Goal: Complete application form: Complete application form

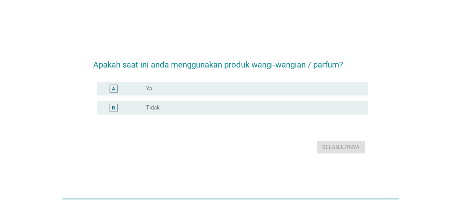
click at [215, 95] on div "A radio_button_unchecked Ya" at bounding box center [232, 89] width 271 height 14
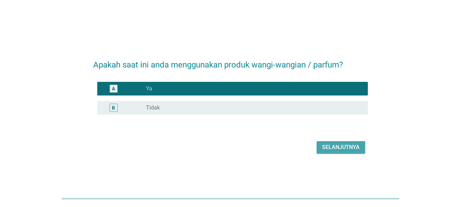
click at [336, 146] on div "Selanjutnya" at bounding box center [341, 147] width 38 height 8
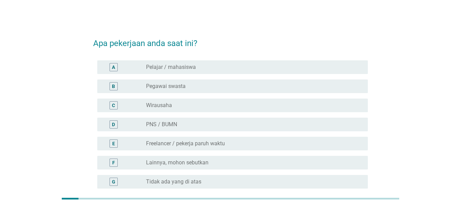
click at [219, 89] on div "radio_button_unchecked Pegawai swasta" at bounding box center [251, 86] width 211 height 7
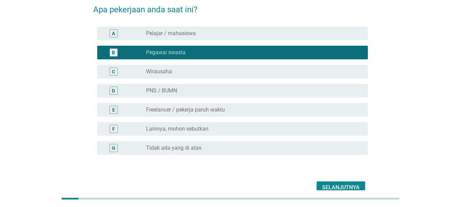
scroll to position [69, 0]
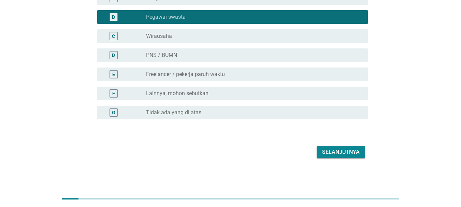
click at [345, 147] on button "Selanjutnya" at bounding box center [341, 152] width 49 height 12
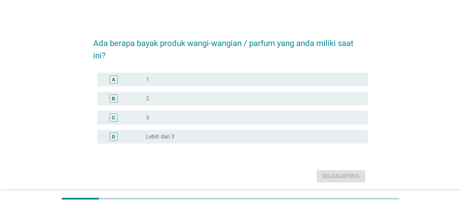
click at [232, 134] on div "radio_button_unchecked Lebih dari 3" at bounding box center [251, 137] width 211 height 7
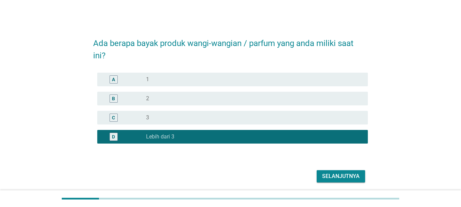
click at [359, 176] on div "Selanjutnya" at bounding box center [341, 176] width 38 height 8
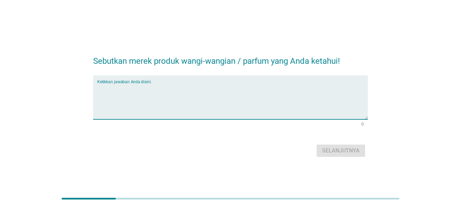
click at [224, 92] on textarea "Ketikkan jawaban Anda disini." at bounding box center [232, 102] width 271 height 36
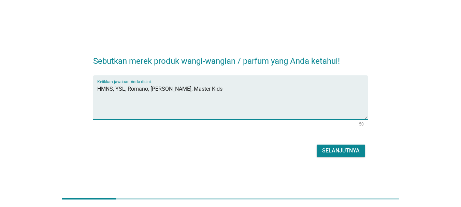
type textarea "HMNS, YSL, Romano, [PERSON_NAME], Master Kids"
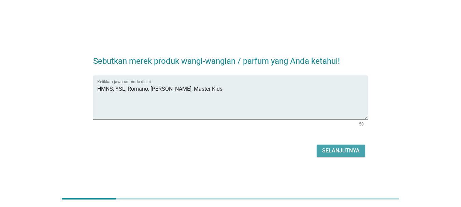
click at [334, 152] on div "Selanjutnya" at bounding box center [341, 151] width 38 height 8
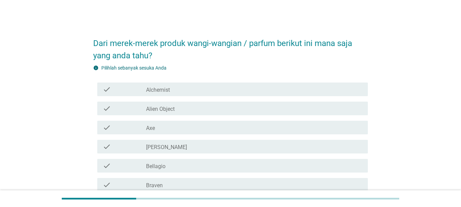
click at [202, 126] on div "check_box_outline_blank Axe" at bounding box center [254, 128] width 217 height 8
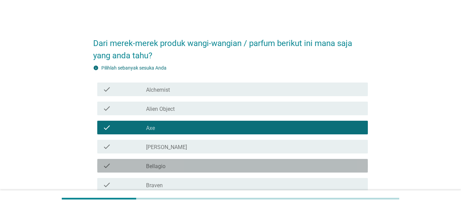
click at [196, 170] on div "check check_box_outline_blank Bellagio" at bounding box center [232, 166] width 271 height 14
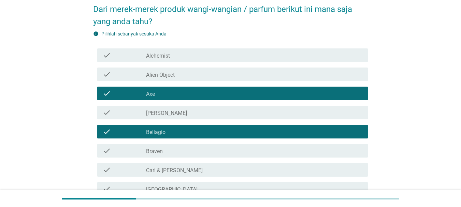
scroll to position [68, 0]
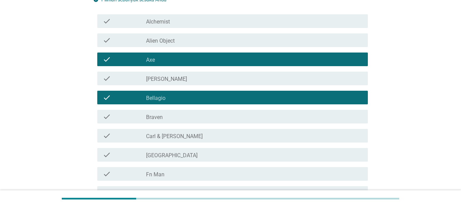
click at [187, 160] on div "check check_box_outline_blank [GEOGRAPHIC_DATA]" at bounding box center [232, 155] width 271 height 14
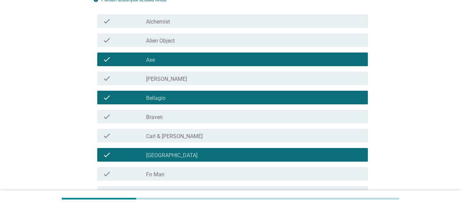
click at [197, 141] on div "check check_box_outline_blank [PERSON_NAME] & [PERSON_NAME]" at bounding box center [232, 136] width 271 height 14
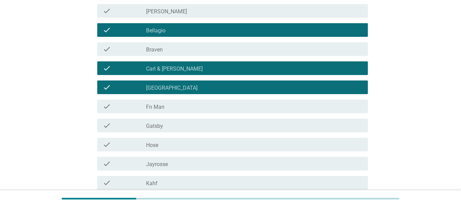
scroll to position [137, 0]
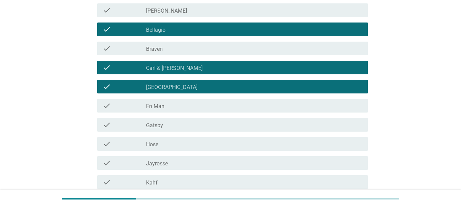
click at [207, 132] on div "check check_box_outline_blank Gatsby" at bounding box center [230, 124] width 275 height 19
click at [195, 125] on div "check_box_outline_blank Gatsby" at bounding box center [254, 125] width 217 height 8
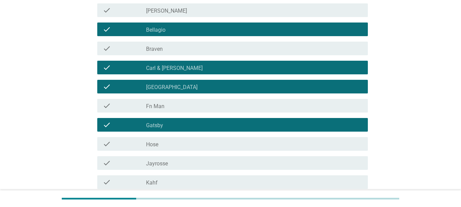
click at [186, 182] on div "check_box_outline_blank Kahf" at bounding box center [254, 182] width 217 height 8
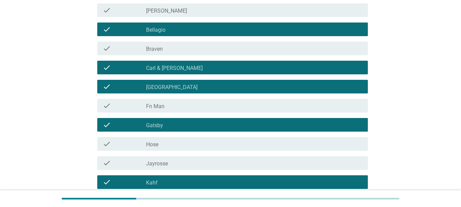
scroll to position [205, 0]
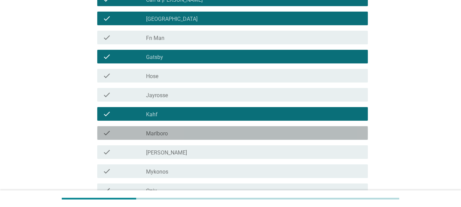
click at [205, 134] on div "check_box_outline_blank Marlboro" at bounding box center [254, 133] width 217 height 8
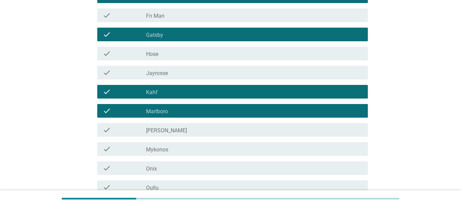
scroll to position [239, 0]
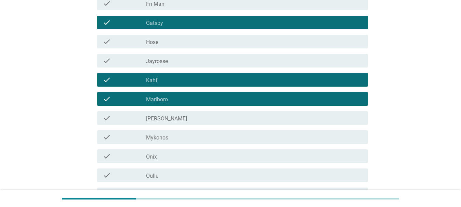
click at [198, 157] on div "check_box_outline_blank Onix" at bounding box center [254, 156] width 217 height 8
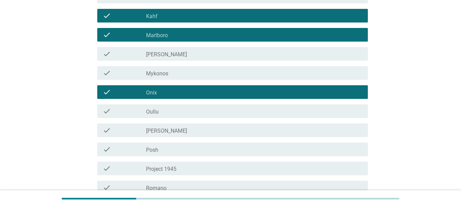
scroll to position [342, 0]
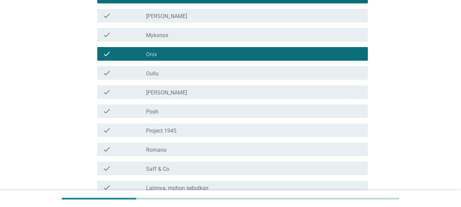
click at [209, 114] on div "check_box_outline_blank Posh" at bounding box center [254, 111] width 217 height 8
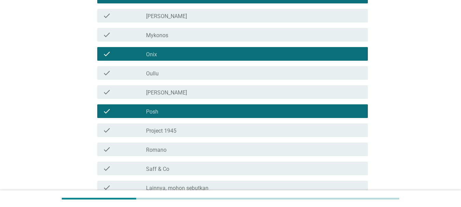
click at [205, 147] on div "check_box_outline_blank Romano" at bounding box center [254, 150] width 217 height 8
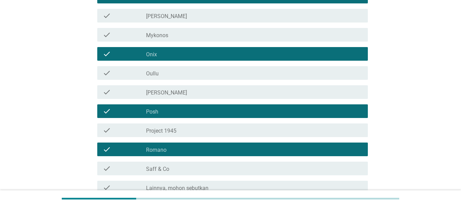
click at [202, 165] on div "check_box_outline_blank Saff & Co" at bounding box center [254, 169] width 217 height 8
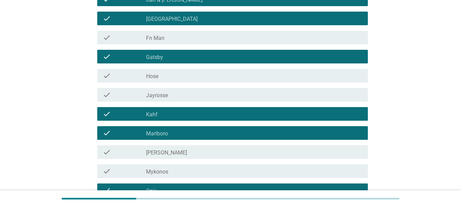
scroll to position [409, 0]
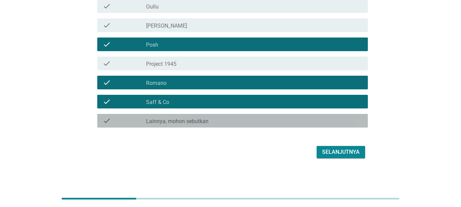
click at [205, 121] on label "Lainnya, mohon sebutkan" at bounding box center [177, 121] width 63 height 7
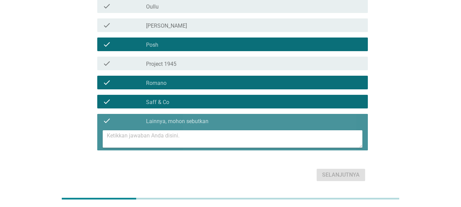
click at [206, 136] on textarea at bounding box center [235, 138] width 256 height 17
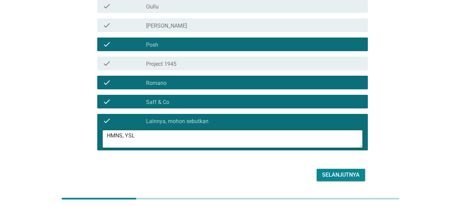
type textarea "HMNS, YSL"
click at [339, 179] on div "Selanjutnya" at bounding box center [341, 175] width 38 height 8
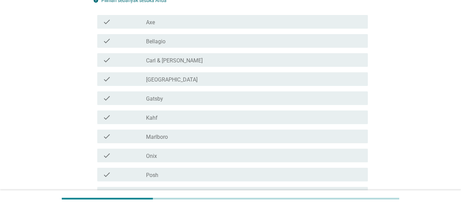
scroll to position [68, 0]
click at [185, 103] on div "check check_box_outline_blank Gatsby" at bounding box center [232, 98] width 271 height 14
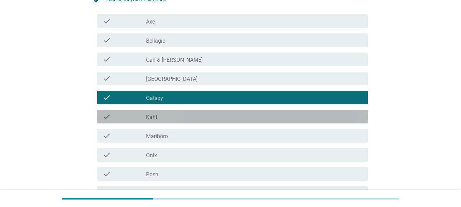
click at [205, 119] on div "check_box_outline_blank Kahf" at bounding box center [254, 117] width 217 height 8
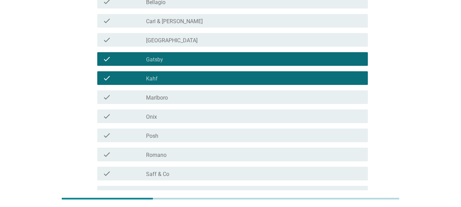
scroll to position [34, 0]
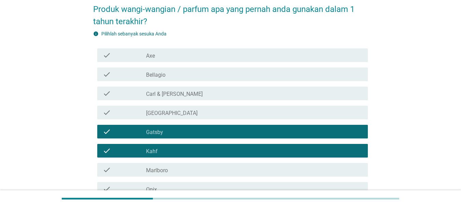
click at [184, 57] on div "check_box_outline_blank Axe" at bounding box center [254, 55] width 217 height 8
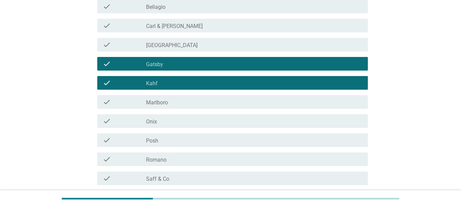
scroll to position [102, 0]
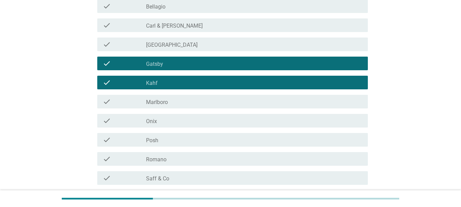
click at [207, 155] on div "check_box_outline_blank Romano" at bounding box center [254, 159] width 217 height 8
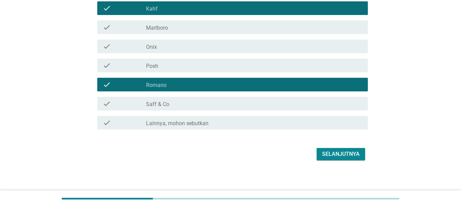
scroll to position [179, 0]
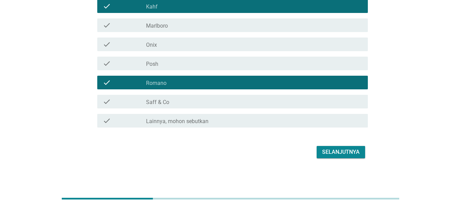
click at [341, 156] on div "Selanjutnya" at bounding box center [341, 152] width 38 height 8
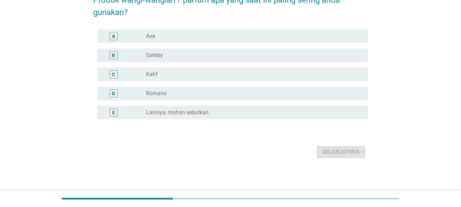
scroll to position [0, 0]
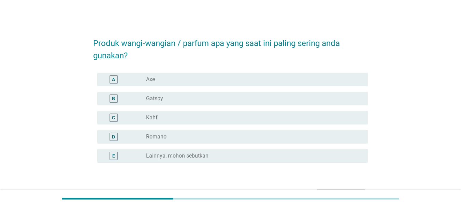
click at [213, 101] on div "radio_button_unchecked Gatsby" at bounding box center [251, 98] width 211 height 7
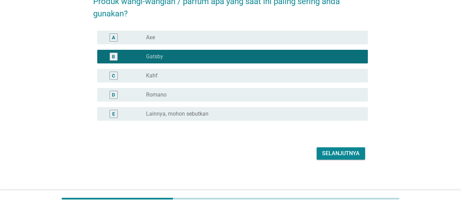
scroll to position [43, 0]
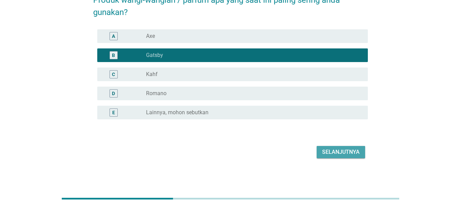
click at [347, 154] on div "Selanjutnya" at bounding box center [341, 152] width 38 height 8
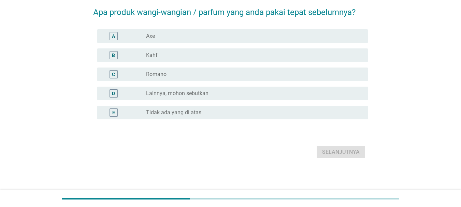
scroll to position [0, 0]
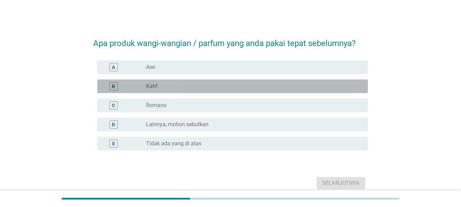
click at [255, 93] on div "B radio_button_unchecked Kahf" at bounding box center [232, 87] width 271 height 14
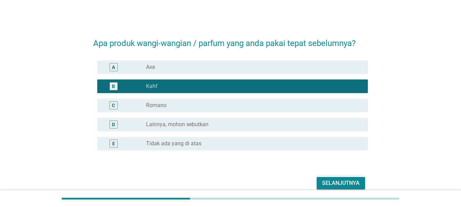
click at [342, 183] on div "Selanjutnya" at bounding box center [341, 183] width 38 height 8
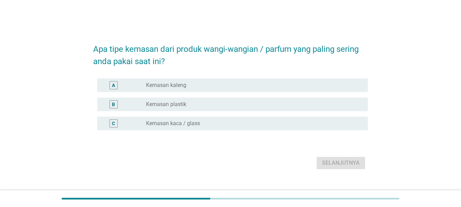
click at [227, 122] on div "radio_button_unchecked Kemasan kaca / glass" at bounding box center [251, 123] width 211 height 7
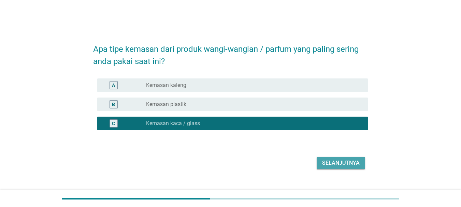
click at [351, 165] on div "Selanjutnya" at bounding box center [341, 163] width 38 height 8
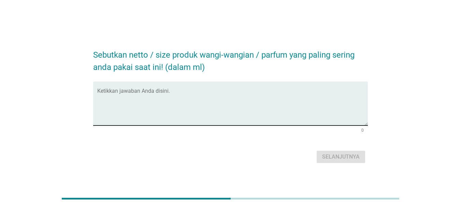
click at [275, 99] on textarea "Ketikkan jawaban Anda disini." at bounding box center [232, 108] width 271 height 36
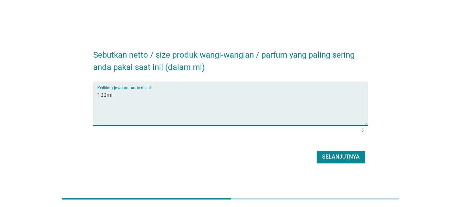
type textarea "100ml"
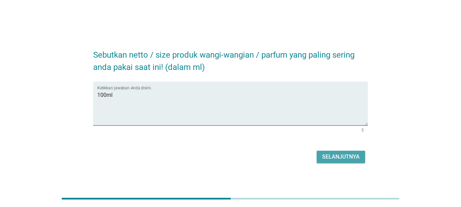
click at [327, 156] on div "Selanjutnya" at bounding box center [341, 157] width 38 height 8
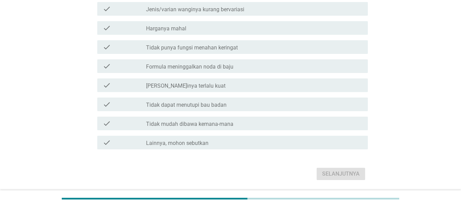
scroll to position [273, 0]
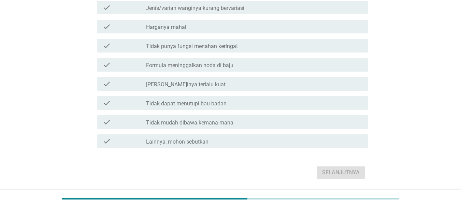
click at [240, 109] on div "check check_box_outline_blank Tidak dapat menutupi bau badan" at bounding box center [232, 103] width 271 height 14
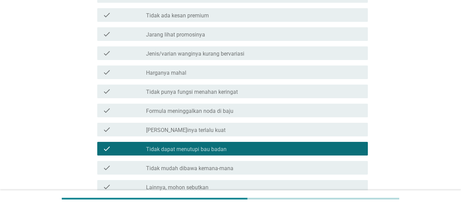
scroll to position [171, 0]
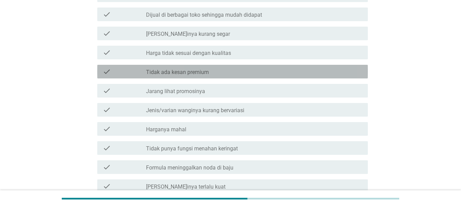
click at [222, 73] on div "check_box_outline_blank Tidak ada kesan premium" at bounding box center [254, 72] width 217 height 8
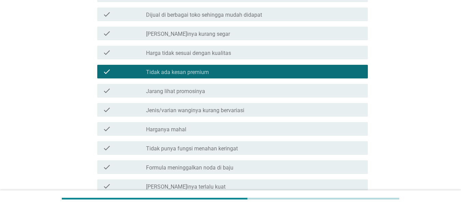
click at [225, 70] on div "check_box_outline_blank Tidak ada kesan premium" at bounding box center [254, 72] width 217 height 8
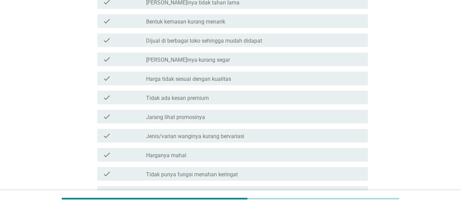
scroll to position [102, 0]
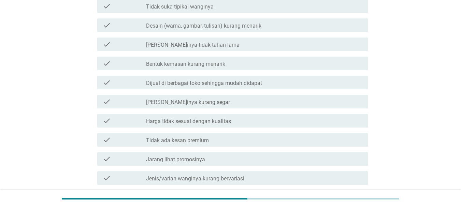
click at [242, 28] on label "Desain (warna, gambar, tulisan) kurang menarik" at bounding box center [203, 26] width 115 height 7
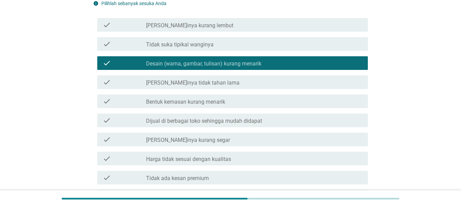
scroll to position [0, 0]
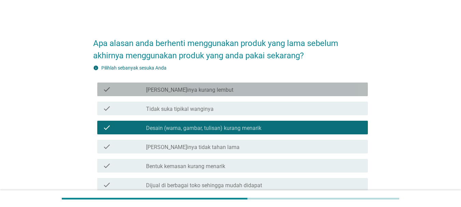
click at [214, 94] on div "check check_box_outline_blank [PERSON_NAME]inya kurang lembut" at bounding box center [232, 90] width 271 height 14
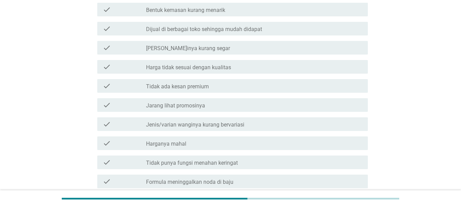
scroll to position [273, 0]
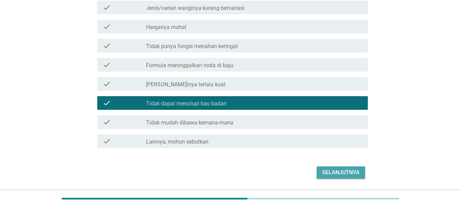
click at [322, 173] on button "Selanjutnya" at bounding box center [341, 173] width 49 height 12
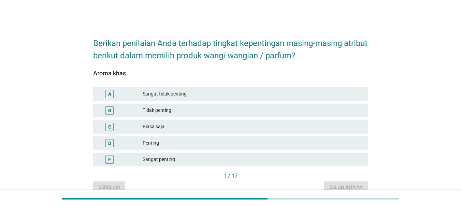
click at [193, 160] on div "Sangat penting" at bounding box center [253, 160] width 220 height 8
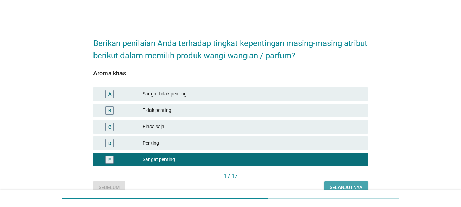
click at [351, 183] on button "Selanjutnya" at bounding box center [346, 188] width 44 height 12
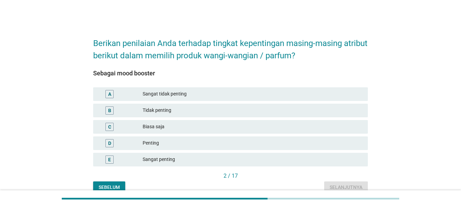
click at [268, 158] on div "Sangat penting" at bounding box center [253, 160] width 220 height 8
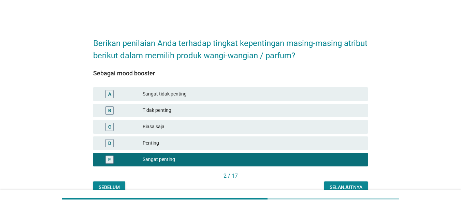
click at [356, 188] on div "Selanjutnya" at bounding box center [346, 187] width 33 height 7
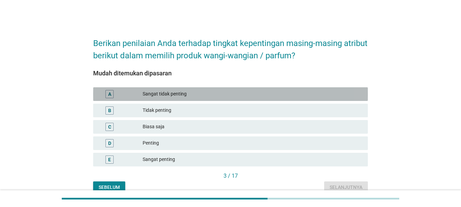
click at [297, 97] on div "Sangat tidak penting" at bounding box center [253, 94] width 220 height 8
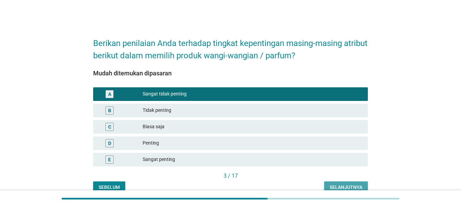
click at [350, 186] on div "Selanjutnya" at bounding box center [346, 187] width 33 height 7
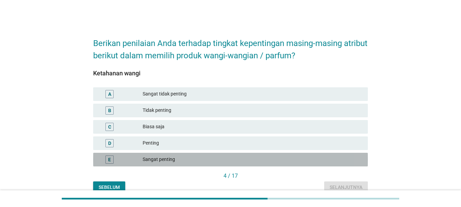
click at [210, 155] on div "E Sangat penting" at bounding box center [230, 160] width 275 height 14
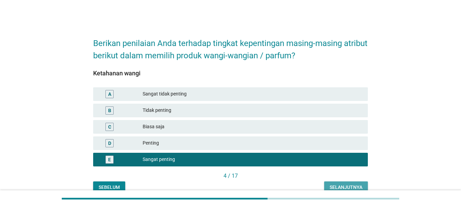
click at [345, 184] on div "Selanjutnya" at bounding box center [346, 187] width 33 height 7
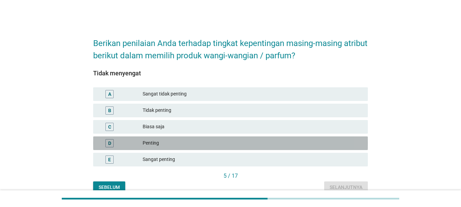
click at [208, 145] on div "Penting" at bounding box center [253, 143] width 220 height 8
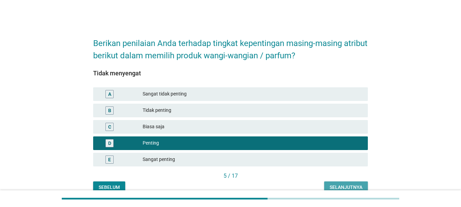
click at [343, 185] on div "Selanjutnya" at bounding box center [346, 187] width 33 height 7
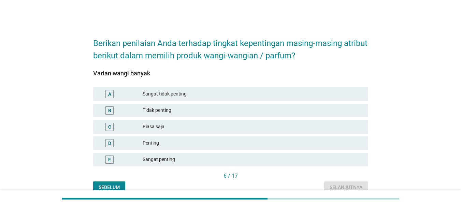
click at [273, 157] on div "Sangat penting" at bounding box center [253, 160] width 220 height 8
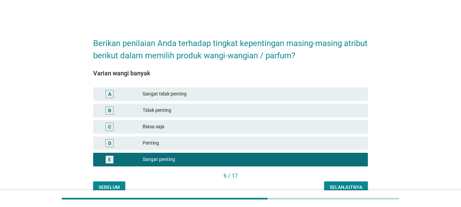
click at [294, 148] on div "D Penting" at bounding box center [230, 144] width 275 height 14
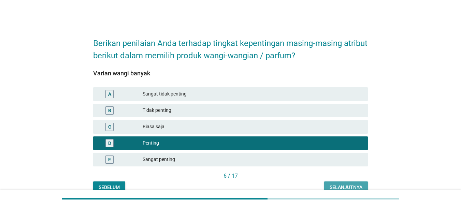
click at [367, 187] on button "Selanjutnya" at bounding box center [346, 188] width 44 height 12
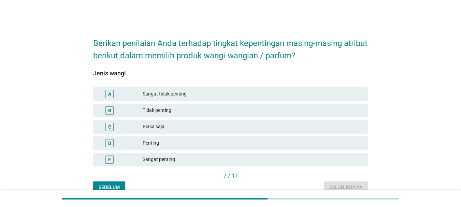
click at [335, 161] on div "Sangat penting" at bounding box center [253, 160] width 220 height 8
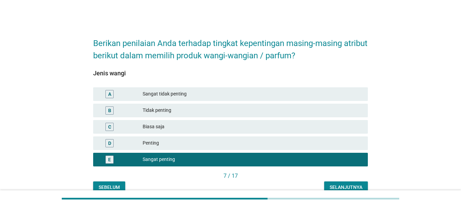
click at [359, 187] on div "Selanjutnya" at bounding box center [346, 187] width 33 height 7
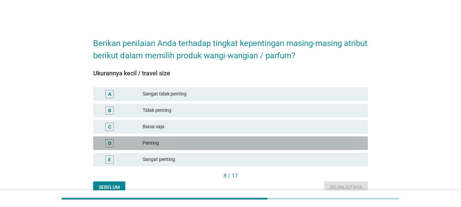
click at [335, 149] on div "D Penting" at bounding box center [230, 144] width 275 height 14
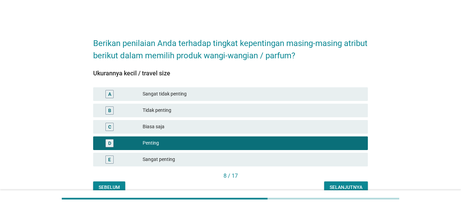
click at [346, 188] on div "Selanjutnya" at bounding box center [346, 187] width 33 height 7
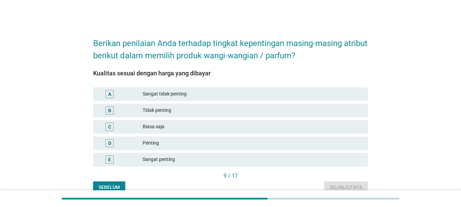
click at [309, 163] on div "Sangat penting" at bounding box center [253, 160] width 220 height 8
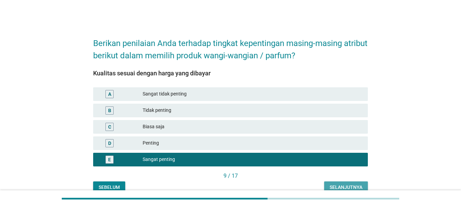
click at [343, 186] on div "Selanjutnya" at bounding box center [346, 187] width 33 height 7
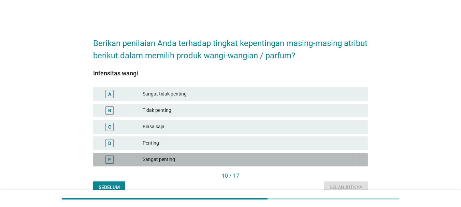
click at [319, 162] on div "Sangat penting" at bounding box center [253, 160] width 220 height 8
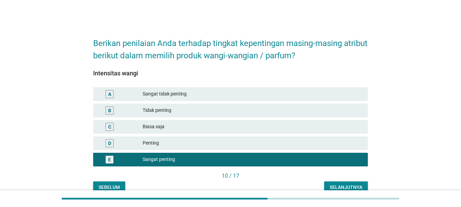
click at [348, 182] on button "Selanjutnya" at bounding box center [346, 188] width 44 height 12
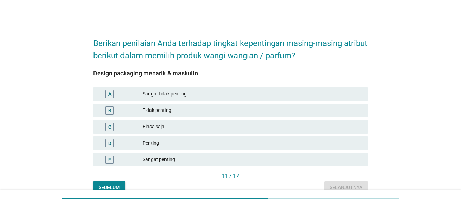
click at [338, 168] on div "Design packaging menarik & maskulin A Sangat tidak penting B Tidak penting C Bi…" at bounding box center [230, 121] width 275 height 102
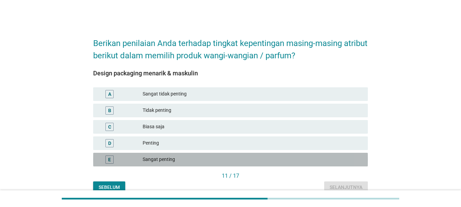
click at [341, 160] on div "Sangat penting" at bounding box center [253, 160] width 220 height 8
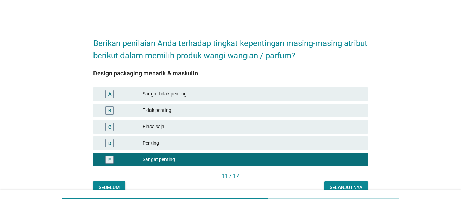
click at [347, 185] on div "Selanjutnya" at bounding box center [346, 187] width 33 height 7
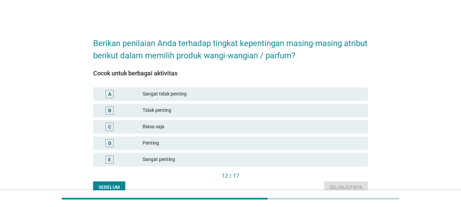
click at [344, 167] on div "E Sangat penting" at bounding box center [231, 160] width 278 height 16
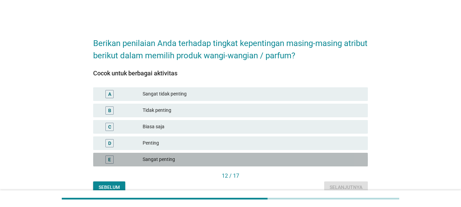
click at [344, 160] on div "Sangat penting" at bounding box center [253, 160] width 220 height 8
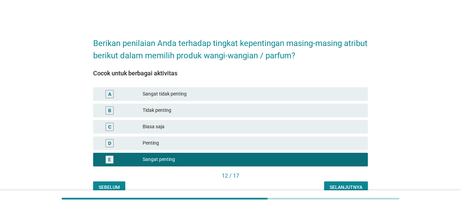
click at [353, 188] on div "Selanjutnya" at bounding box center [346, 187] width 33 height 7
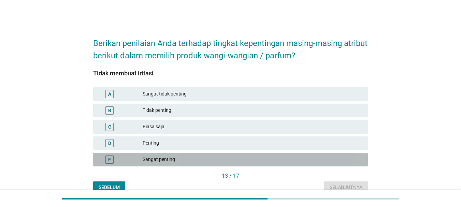
click at [334, 163] on div "Sangat penting" at bounding box center [253, 160] width 220 height 8
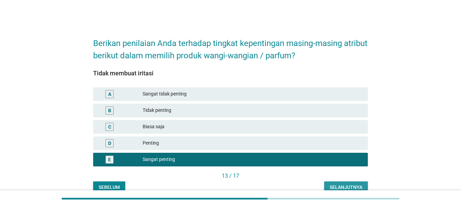
click at [345, 184] on button "Selanjutnya" at bounding box center [346, 188] width 44 height 12
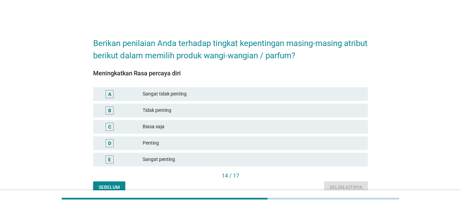
click at [339, 168] on div "E Sangat penting" at bounding box center [231, 160] width 278 height 16
drag, startPoint x: 346, startPoint y: 162, endPoint x: 347, endPoint y: 166, distance: 4.3
click at [346, 162] on div "Sangat penting" at bounding box center [253, 160] width 220 height 8
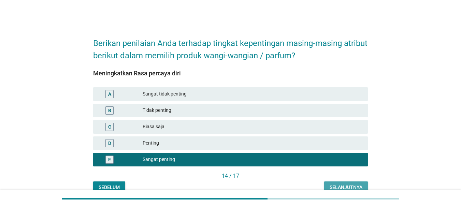
click at [347, 184] on div "Selanjutnya" at bounding box center [346, 187] width 33 height 7
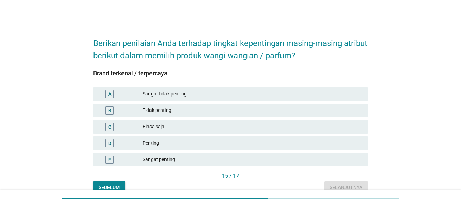
click at [335, 132] on div "C Biasa saja" at bounding box center [230, 127] width 275 height 14
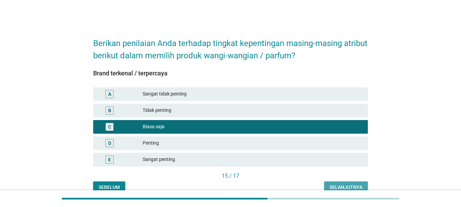
click at [349, 185] on div "Selanjutnya" at bounding box center [346, 187] width 33 height 7
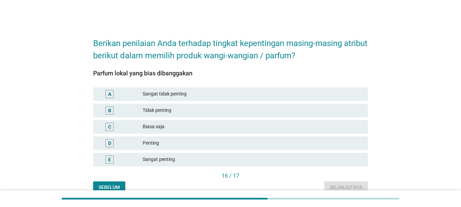
click at [337, 167] on div "E Sangat penting" at bounding box center [231, 160] width 278 height 16
click at [337, 163] on div "Sangat penting" at bounding box center [253, 160] width 220 height 8
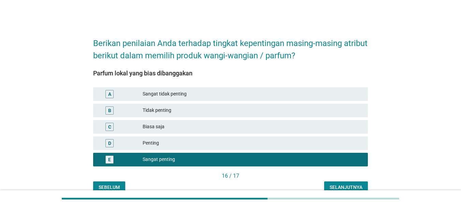
click at [322, 130] on div "Biasa saja" at bounding box center [253, 127] width 220 height 8
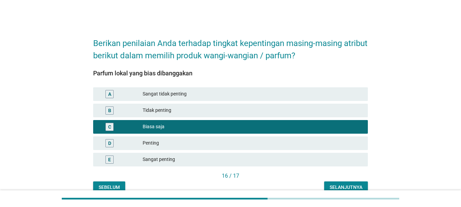
click at [351, 182] on div "Parfum lokal yang bias dibanggakan A Sangat tidak penting B Tidak penting C Bia…" at bounding box center [230, 128] width 275 height 132
click at [351, 187] on div "Selanjutnya" at bounding box center [346, 187] width 33 height 7
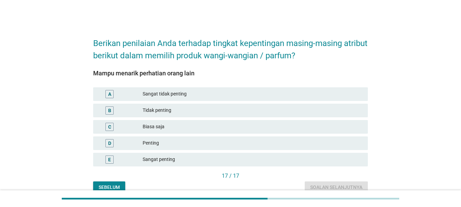
click at [217, 156] on div "Sangat penting" at bounding box center [253, 160] width 220 height 8
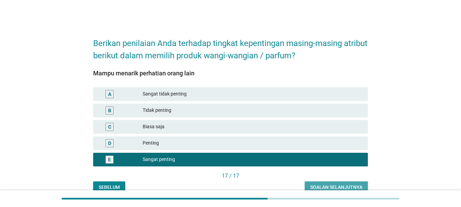
click at [321, 184] on div "Soalan selanjutnya" at bounding box center [336, 187] width 52 height 7
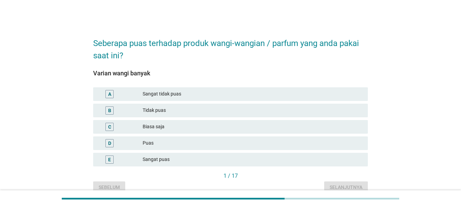
click at [254, 146] on div "Puas" at bounding box center [253, 143] width 220 height 8
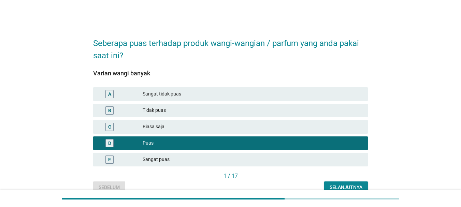
click at [361, 190] on div "Selanjutnya" at bounding box center [346, 187] width 33 height 7
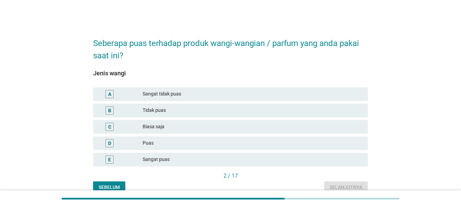
click at [327, 147] on div "Puas" at bounding box center [253, 143] width 220 height 8
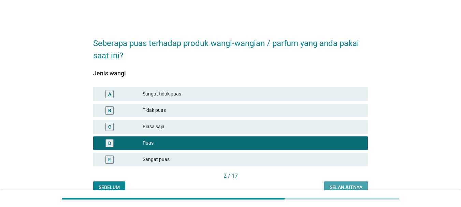
click at [346, 185] on div "Selanjutnya" at bounding box center [346, 187] width 33 height 7
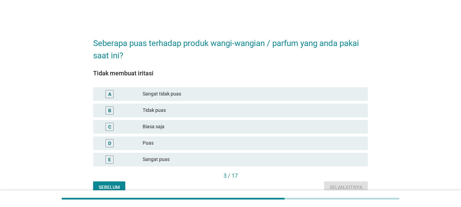
click at [285, 141] on div "Puas" at bounding box center [253, 143] width 220 height 8
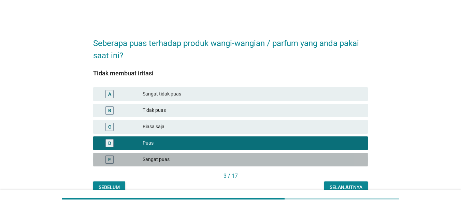
click at [320, 161] on div "Sangat puas" at bounding box center [253, 160] width 220 height 8
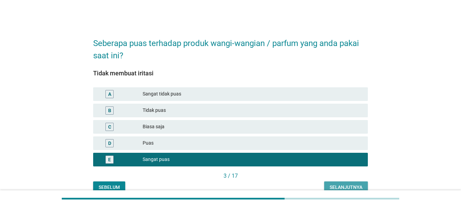
click at [345, 185] on div "Selanjutnya" at bounding box center [346, 187] width 33 height 7
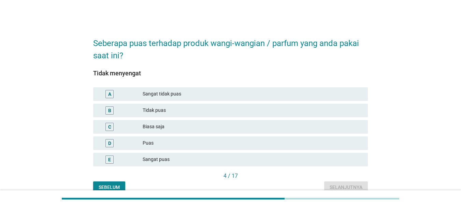
click at [320, 155] on div "E Sangat puas" at bounding box center [230, 160] width 275 height 14
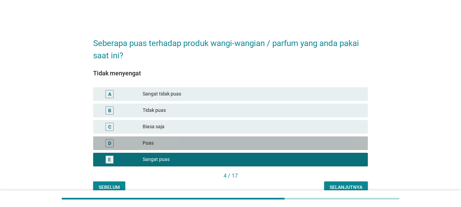
click at [322, 145] on div "Puas" at bounding box center [253, 143] width 220 height 8
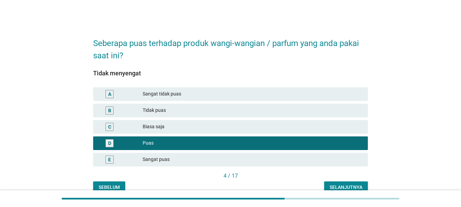
click at [343, 183] on button "Selanjutnya" at bounding box center [346, 188] width 44 height 12
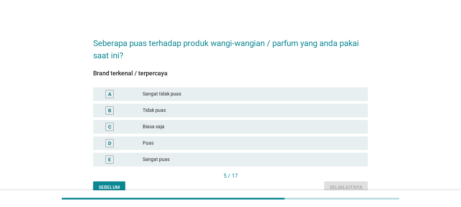
click at [341, 158] on div "Sangat puas" at bounding box center [253, 160] width 220 height 8
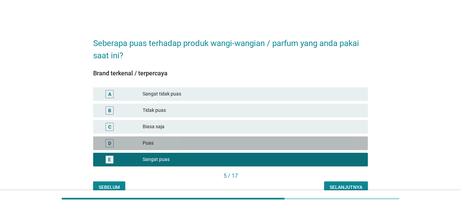
click at [329, 141] on div "Puas" at bounding box center [253, 143] width 220 height 8
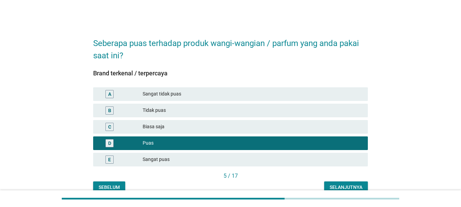
click at [323, 127] on div "Biasa saja" at bounding box center [253, 127] width 220 height 8
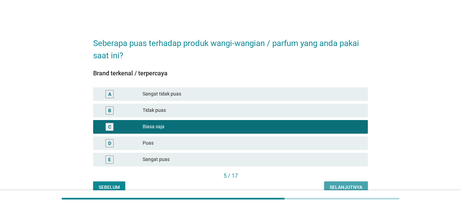
click at [345, 182] on button "Selanjutnya" at bounding box center [346, 188] width 44 height 12
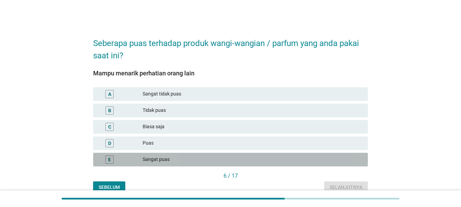
click at [211, 161] on div "Sangat puas" at bounding box center [253, 160] width 220 height 8
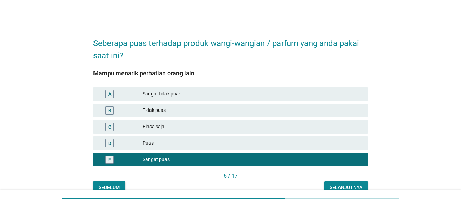
click at [346, 183] on button "Selanjutnya" at bounding box center [346, 188] width 44 height 12
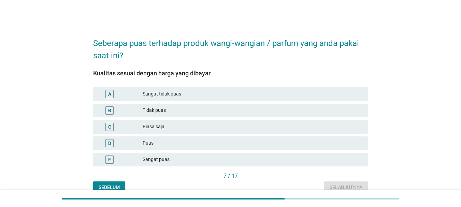
click at [305, 132] on div "C Biasa saja" at bounding box center [230, 127] width 275 height 14
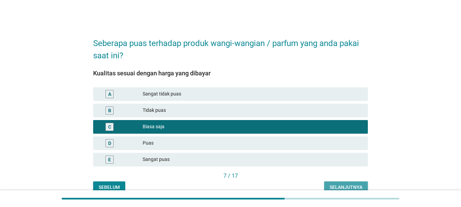
click at [338, 185] on div "Selanjutnya" at bounding box center [346, 187] width 33 height 7
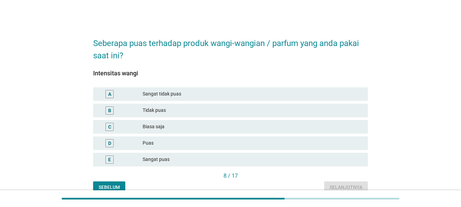
click at [309, 140] on div "Puas" at bounding box center [253, 143] width 220 height 8
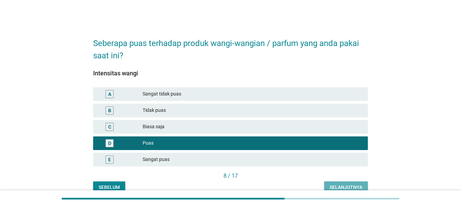
click at [341, 185] on div "Selanjutnya" at bounding box center [346, 187] width 33 height 7
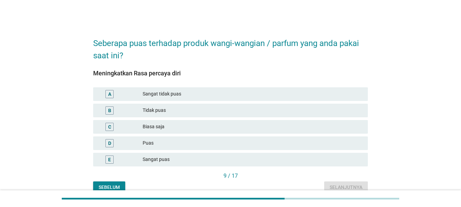
click at [304, 150] on div "D Puas" at bounding box center [231, 143] width 278 height 16
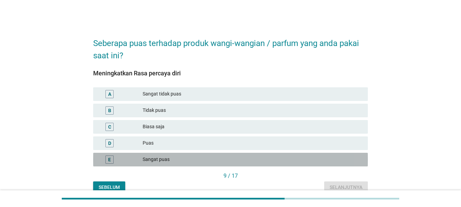
click at [306, 157] on div "Sangat puas" at bounding box center [253, 160] width 220 height 8
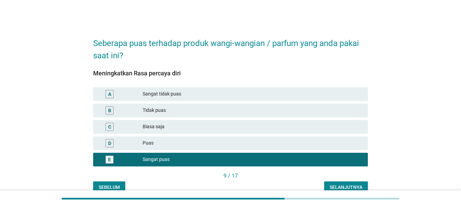
click at [348, 187] on div "Selanjutnya" at bounding box center [346, 187] width 33 height 7
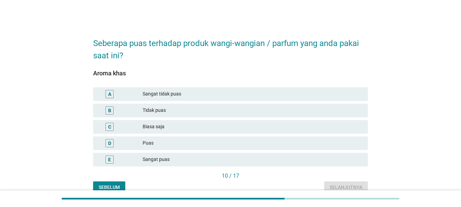
click at [326, 156] on div "Sangat puas" at bounding box center [253, 160] width 220 height 8
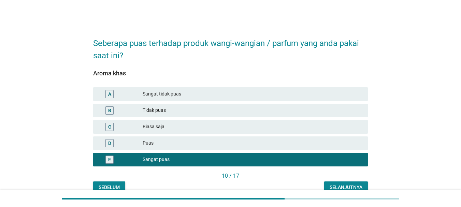
click at [338, 185] on div "Selanjutnya" at bounding box center [346, 187] width 33 height 7
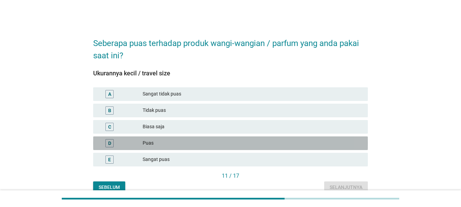
click at [318, 142] on div "Puas" at bounding box center [253, 143] width 220 height 8
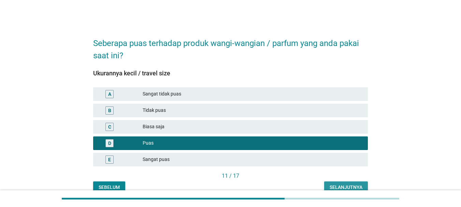
click at [342, 186] on div "Selanjutnya" at bounding box center [346, 187] width 33 height 7
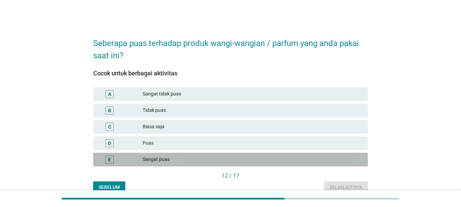
click at [308, 159] on div "Sangat puas" at bounding box center [253, 160] width 220 height 8
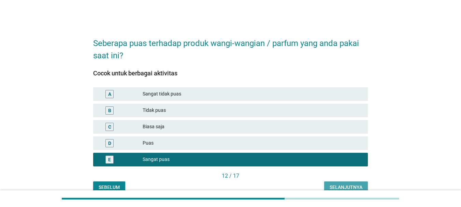
click at [342, 187] on div "Selanjutnya" at bounding box center [346, 187] width 33 height 7
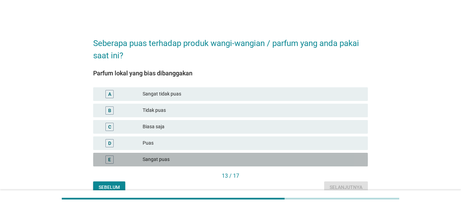
click at [309, 153] on div "E Sangat puas" at bounding box center [230, 160] width 275 height 14
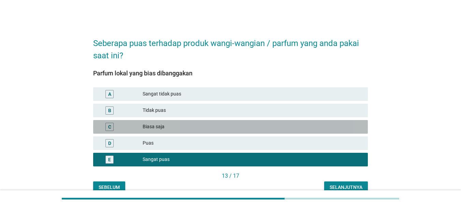
click at [307, 133] on div "C Biasa saja" at bounding box center [230, 127] width 275 height 14
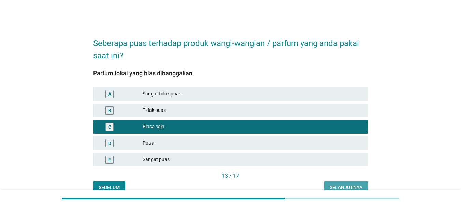
click at [339, 183] on button "Selanjutnya" at bounding box center [346, 188] width 44 height 12
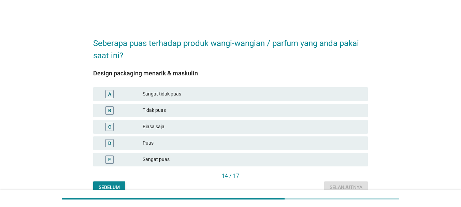
click at [314, 137] on div "D Puas" at bounding box center [230, 144] width 275 height 14
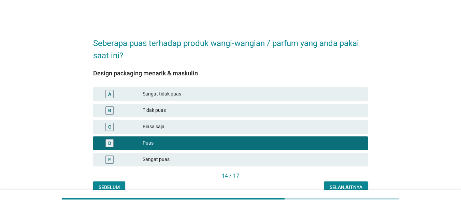
click at [322, 156] on div "Sangat puas" at bounding box center [253, 160] width 220 height 8
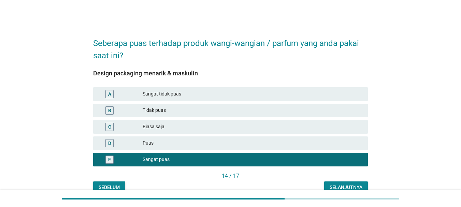
click at [318, 148] on div "D Puas" at bounding box center [230, 144] width 275 height 14
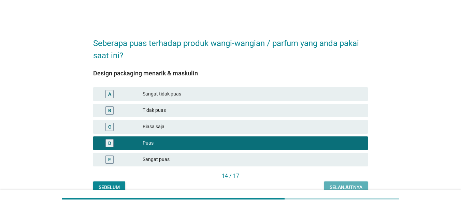
click at [341, 183] on button "Selanjutnya" at bounding box center [346, 188] width 44 height 12
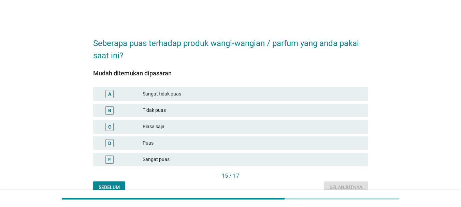
click at [311, 134] on div "C Biasa saja" at bounding box center [231, 127] width 278 height 16
click at [310, 152] on div "E Sangat puas" at bounding box center [231, 160] width 278 height 16
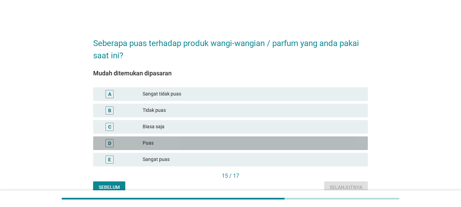
click at [312, 148] on div "D Puas" at bounding box center [230, 144] width 275 height 14
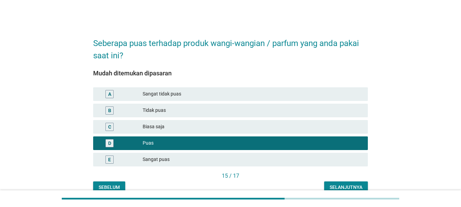
click at [313, 130] on div "Biasa saja" at bounding box center [253, 127] width 220 height 8
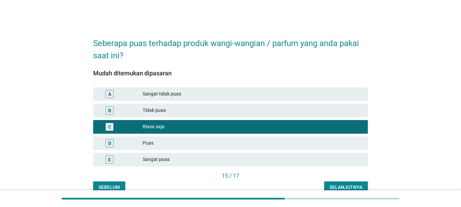
click at [346, 191] on div at bounding box center [230, 199] width 461 height 17
click at [346, 188] on div "Selanjutnya" at bounding box center [346, 187] width 33 height 7
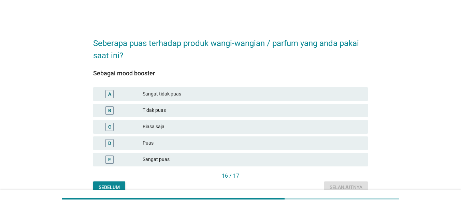
click at [319, 153] on div "E Sangat puas" at bounding box center [230, 160] width 275 height 14
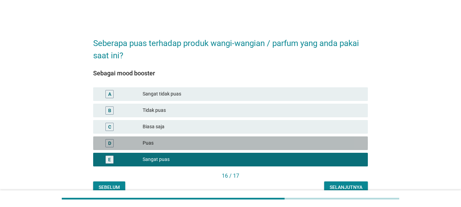
click at [323, 144] on div "Puas" at bounding box center [253, 143] width 220 height 8
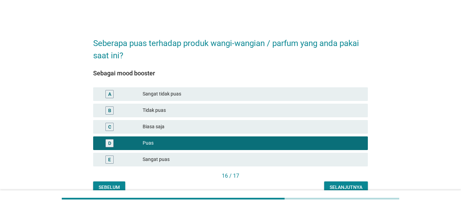
click at [335, 183] on button "Selanjutnya" at bounding box center [346, 188] width 44 height 12
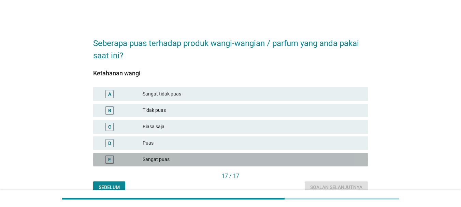
click at [310, 156] on div "Sangat puas" at bounding box center [253, 160] width 220 height 8
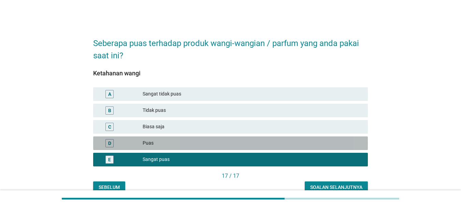
click at [321, 147] on div "Puas" at bounding box center [253, 143] width 220 height 8
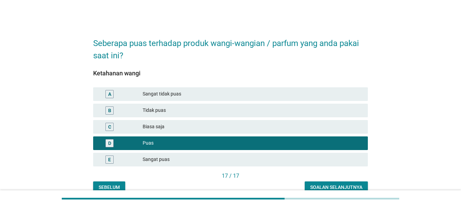
click at [338, 184] on div "Soalan selanjutnya" at bounding box center [336, 187] width 52 height 7
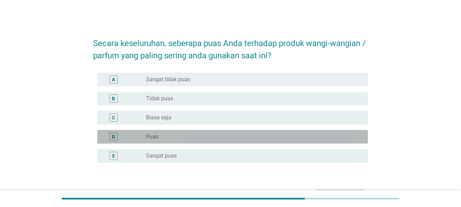
click at [262, 135] on div "radio_button_unchecked Puas" at bounding box center [251, 137] width 211 height 7
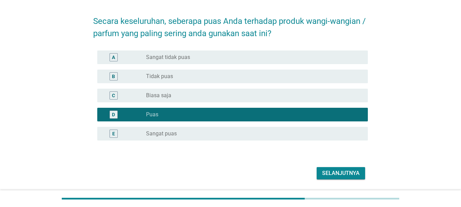
scroll to position [34, 0]
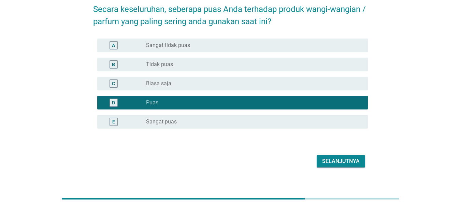
click at [329, 168] on div "Selanjutnya" at bounding box center [230, 161] width 275 height 16
click at [330, 163] on div "Selanjutnya" at bounding box center [341, 161] width 38 height 8
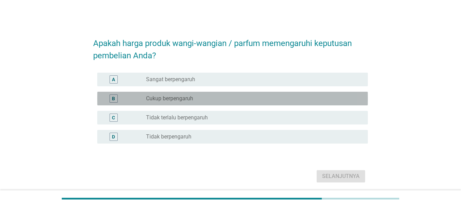
drag, startPoint x: 247, startPoint y: 96, endPoint x: 257, endPoint y: 103, distance: 12.7
click at [247, 96] on div "radio_button_unchecked Cukup berpengaruh" at bounding box center [251, 98] width 211 height 7
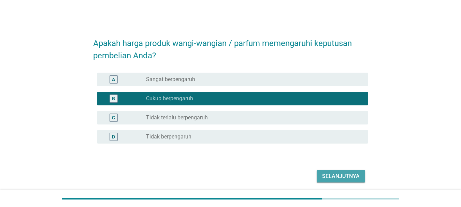
click at [341, 174] on div "Selanjutnya" at bounding box center [341, 176] width 38 height 8
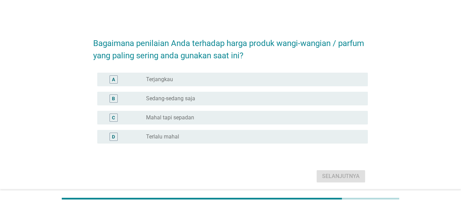
click at [236, 98] on div "radio_button_unchecked Sedang-sedang saja" at bounding box center [251, 98] width 211 height 7
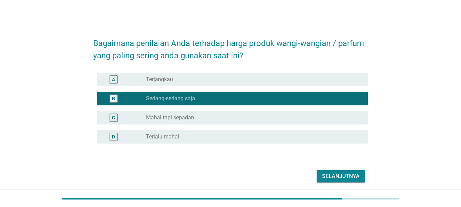
click at [294, 127] on div "D radio_button_unchecked Terlalu mahal" at bounding box center [230, 136] width 275 height 19
click at [294, 119] on div "radio_button_unchecked Mahal tapi sepadan" at bounding box center [251, 117] width 211 height 7
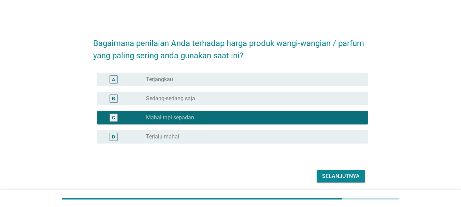
click at [340, 181] on button "Selanjutnya" at bounding box center [341, 176] width 49 height 12
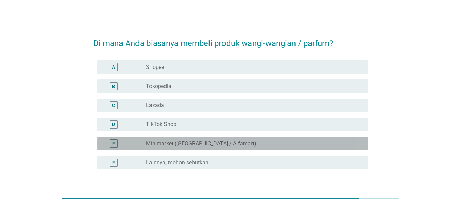
click at [248, 144] on div "radio_button_unchecked Minimarket (Indomart / Alfamart)" at bounding box center [251, 143] width 211 height 7
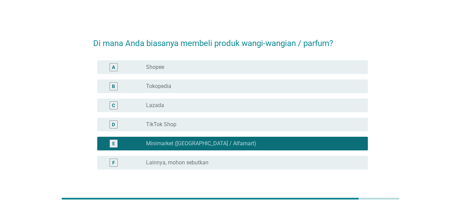
click at [256, 141] on div "radio_button_checked Minimarket ([GEOGRAPHIC_DATA] / Alfamart)" at bounding box center [251, 143] width 211 height 7
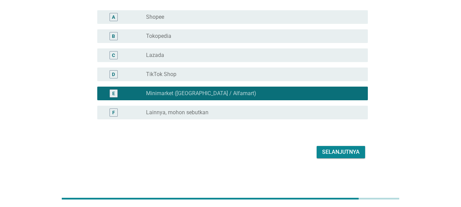
scroll to position [16, 0]
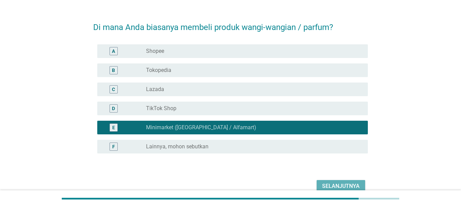
click at [336, 184] on div "Selanjutnya" at bounding box center [341, 186] width 38 height 8
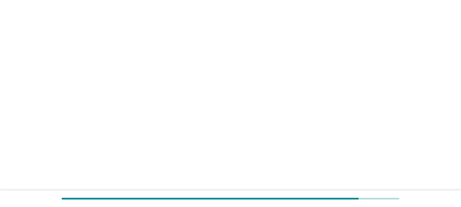
scroll to position [0, 0]
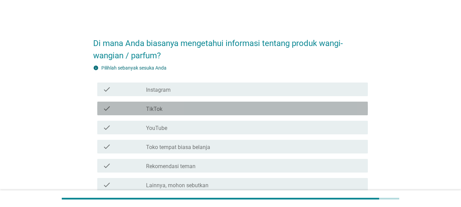
click at [225, 107] on div "check_box_outline_blank TikTok" at bounding box center [254, 109] width 217 height 8
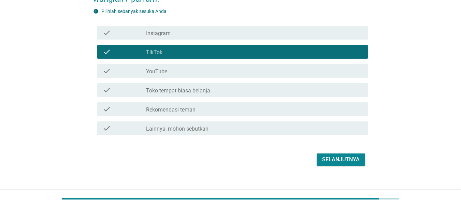
scroll to position [64, 0]
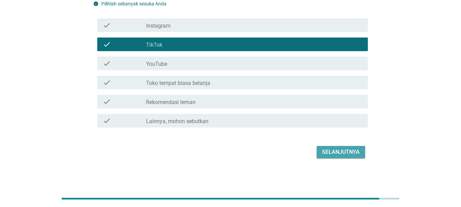
click at [330, 150] on div "Selanjutnya" at bounding box center [341, 152] width 38 height 8
